Goal: Information Seeking & Learning: Learn about a topic

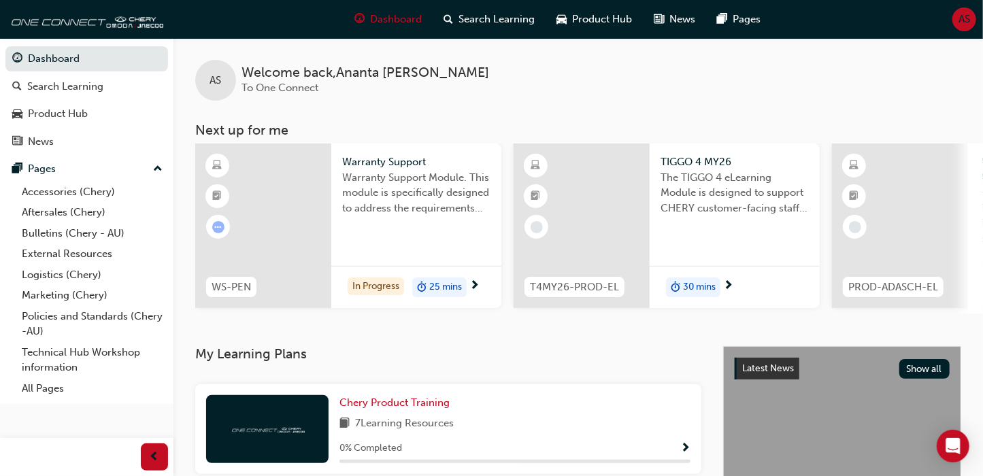
click at [450, 286] on span "25 mins" at bounding box center [445, 288] width 33 height 16
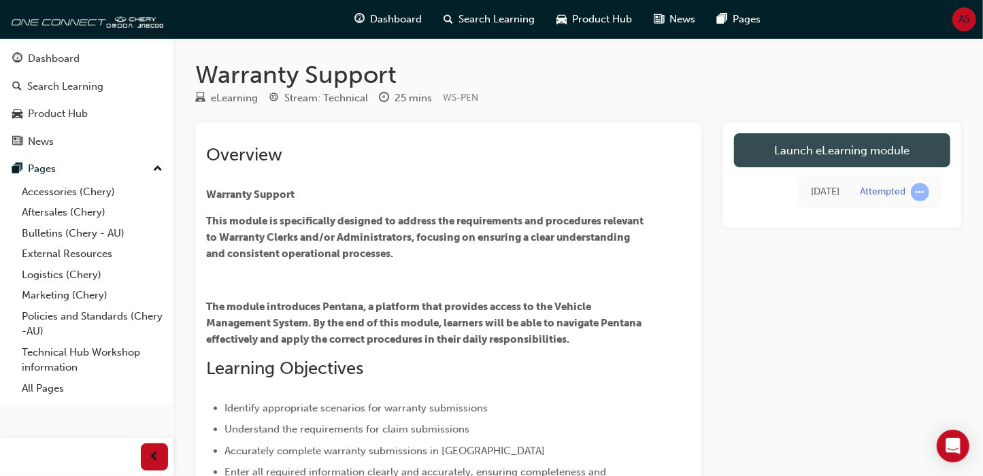
click at [783, 150] on link "Launch eLearning module" at bounding box center [842, 150] width 216 height 34
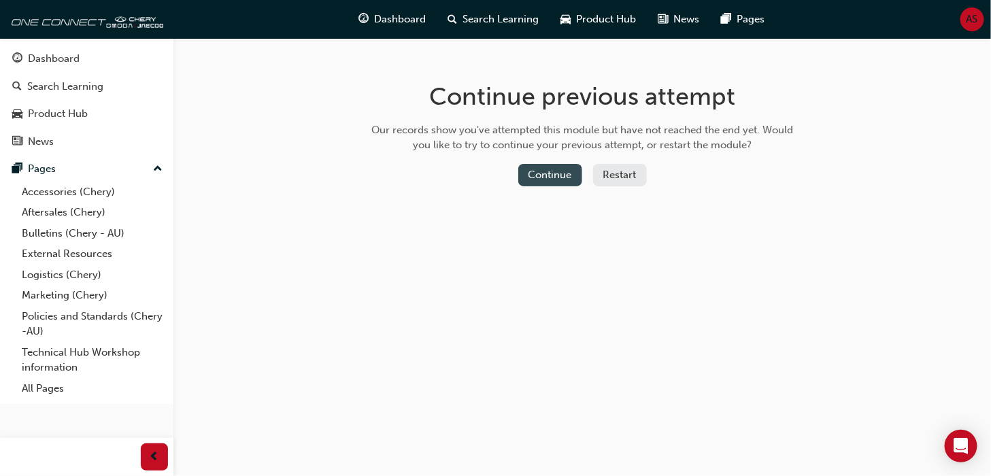
click at [551, 174] on button "Continue" at bounding box center [550, 175] width 64 height 22
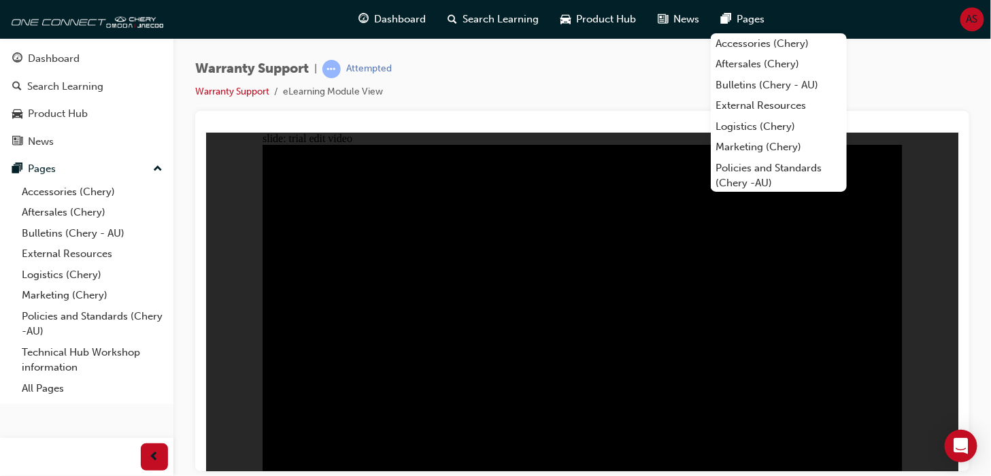
click at [688, 88] on div "Warranty Support | Attempted Warranty Support eLearning Module View" at bounding box center [582, 85] width 774 height 51
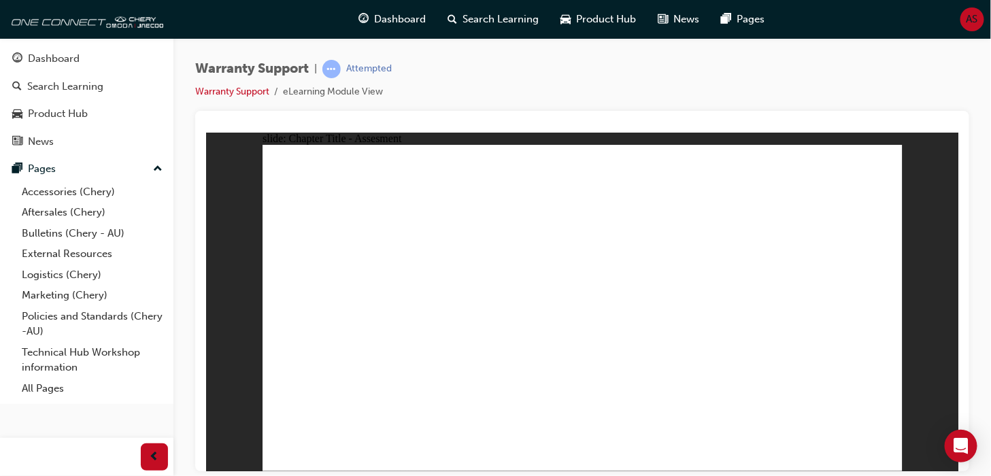
radio input "true"
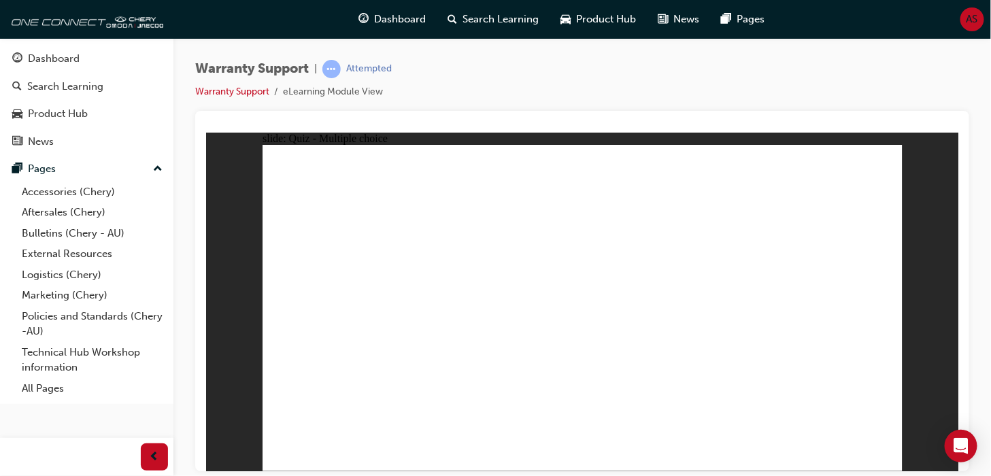
radio input "false"
radio input "true"
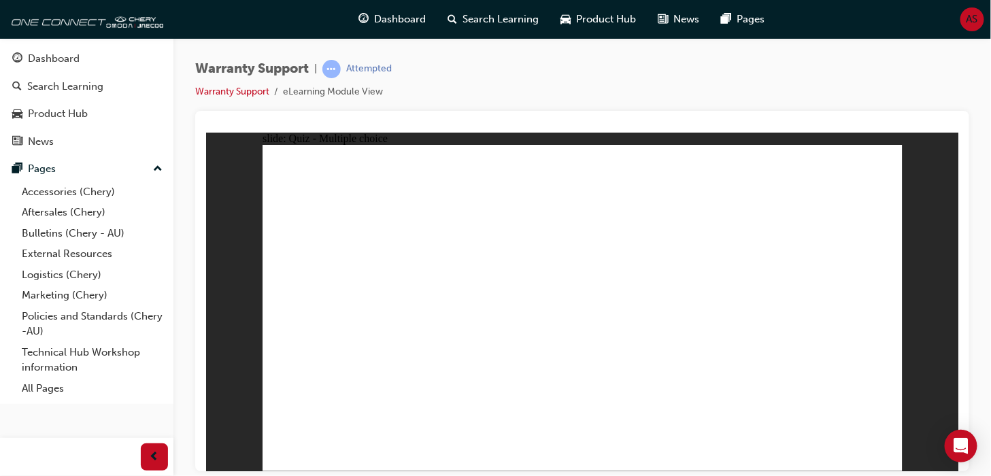
radio input "true"
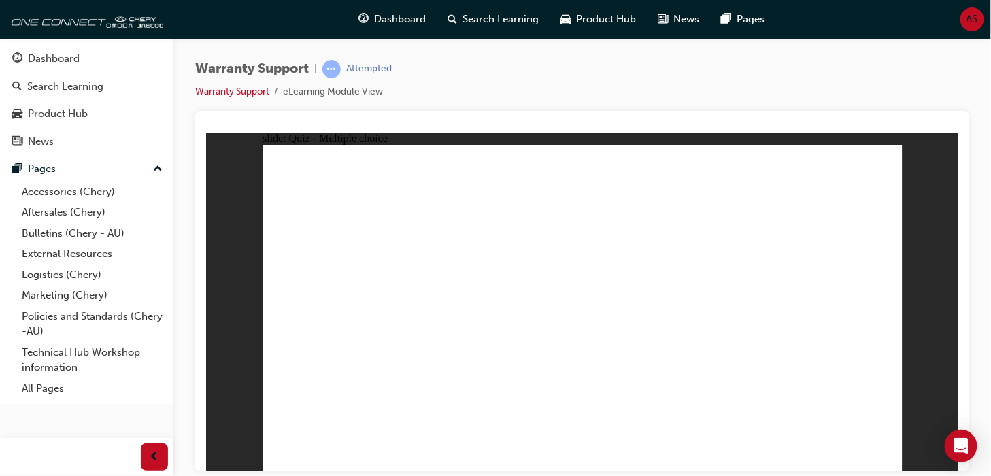
radio input "true"
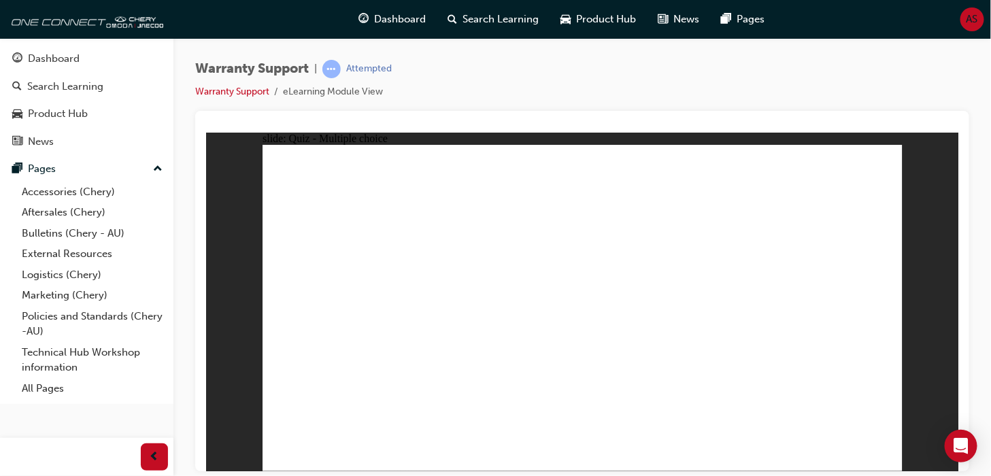
drag, startPoint x: 656, startPoint y: 248, endPoint x: 706, endPoint y: 250, distance: 50.4
radio input "true"
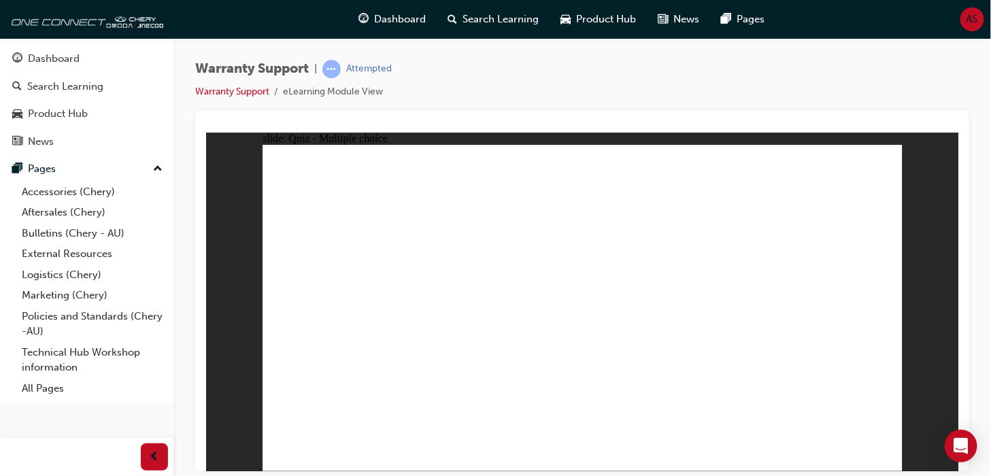
radio input "true"
drag, startPoint x: 481, startPoint y: 358, endPoint x: 479, endPoint y: 406, distance: 48.3
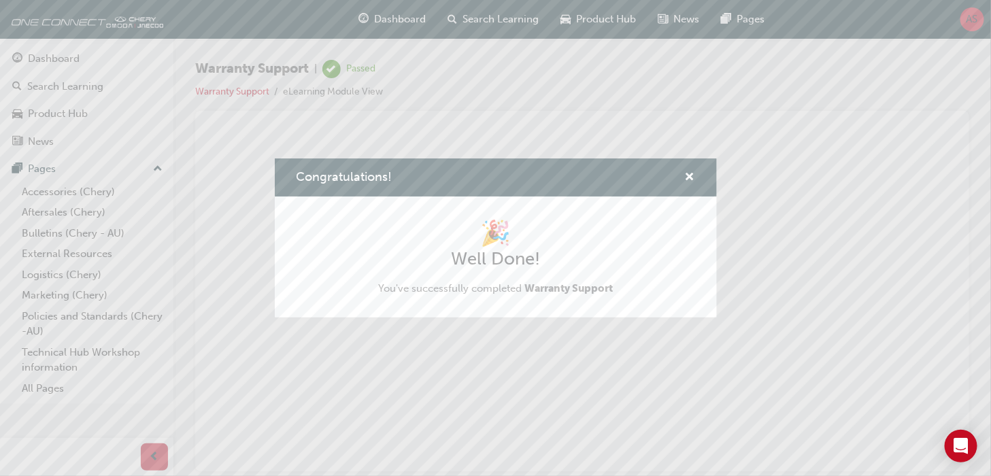
click at [263, 218] on div "Congratulations! 🎉 Well Done! You've successfully completed Warranty Support" at bounding box center [495, 238] width 991 height 476
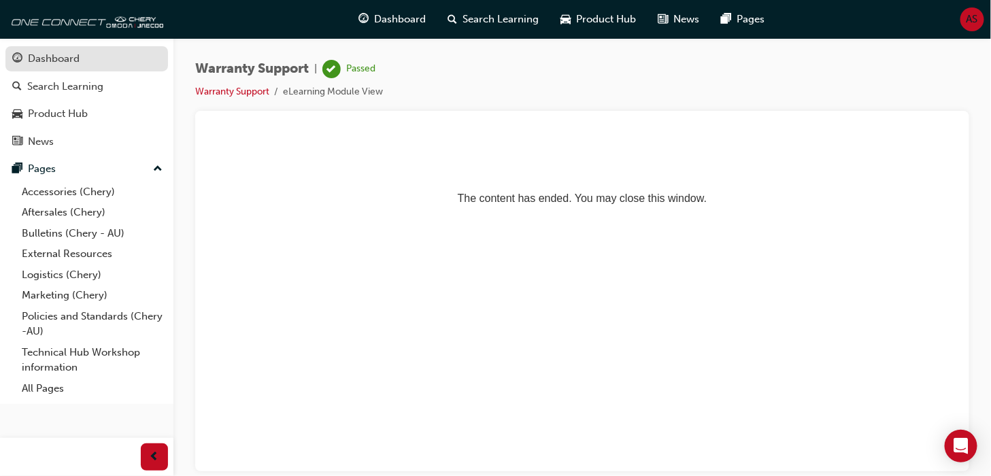
click at [62, 63] on div "Dashboard" at bounding box center [54, 59] width 52 height 16
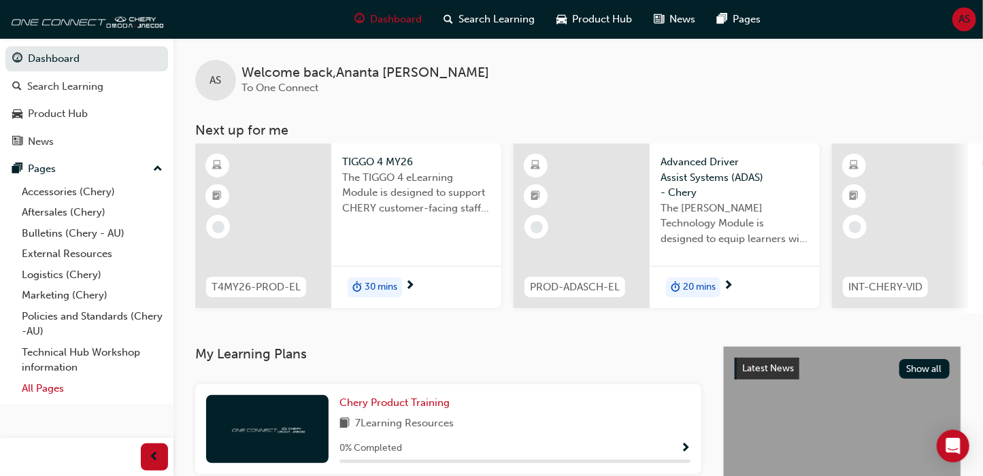
click at [39, 394] on link "All Pages" at bounding box center [92, 388] width 152 height 21
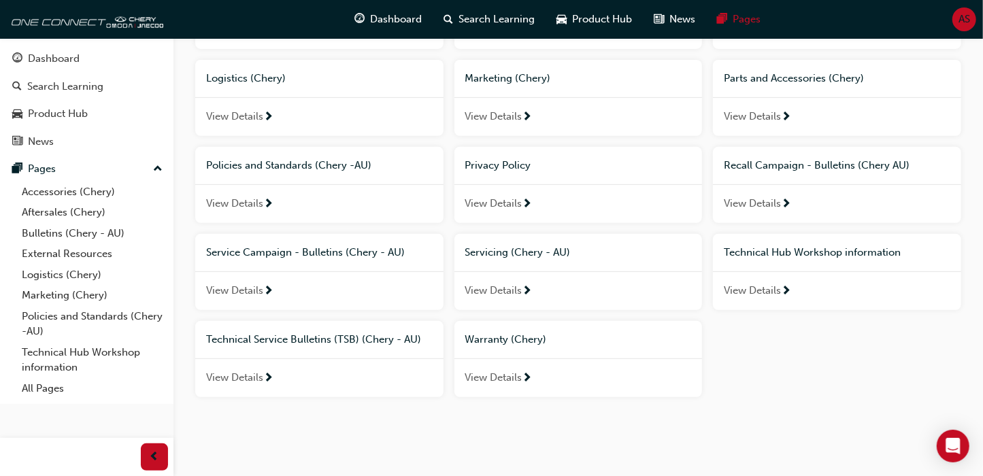
scroll to position [290, 0]
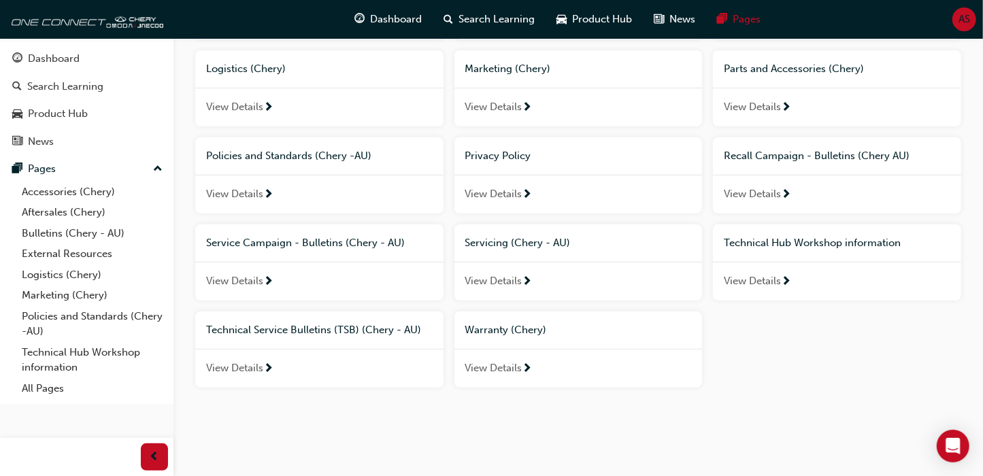
click at [552, 344] on div "Warranty (Chery)" at bounding box center [578, 329] width 248 height 37
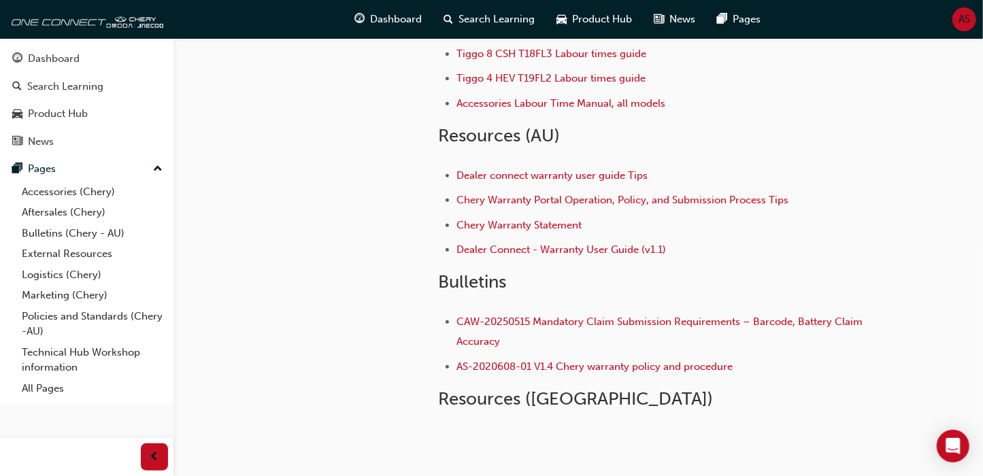
scroll to position [351, 0]
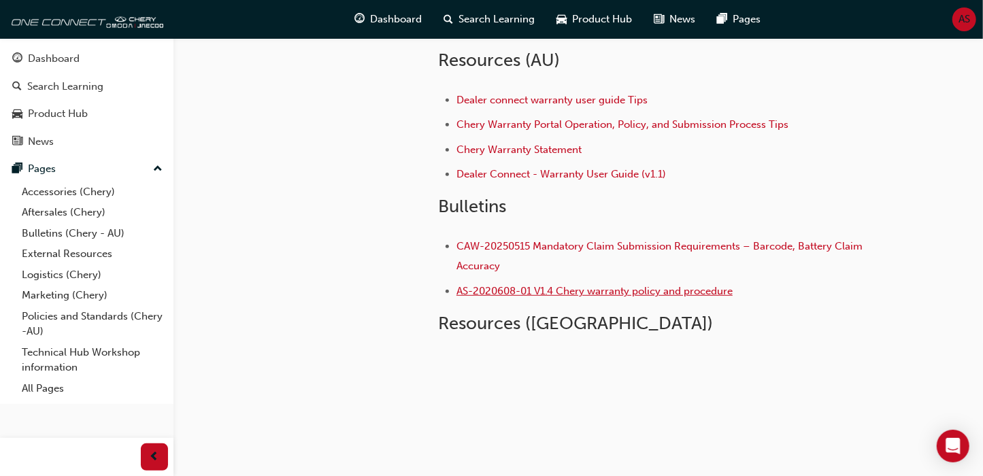
click at [624, 291] on span "AS-2020608-01 V1.4 Chery warranty policy and procedure" at bounding box center [594, 291] width 276 height 12
